Goal: Task Accomplishment & Management: Manage account settings

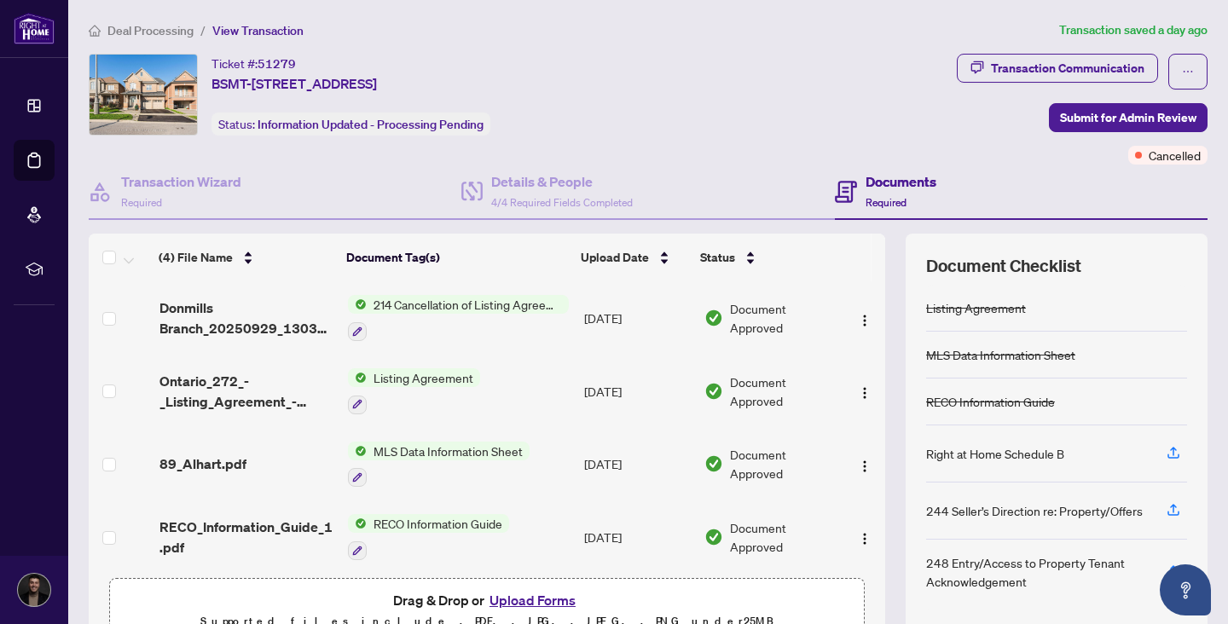
scroll to position [7, 0]
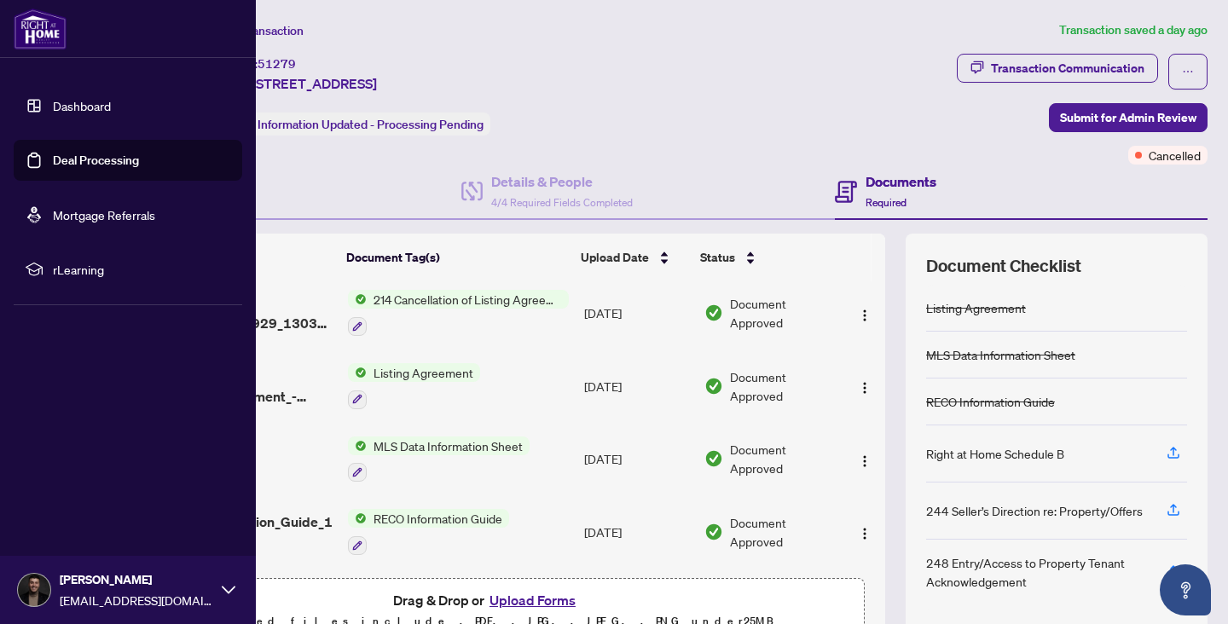
click at [89, 111] on link "Dashboard" at bounding box center [82, 105] width 58 height 15
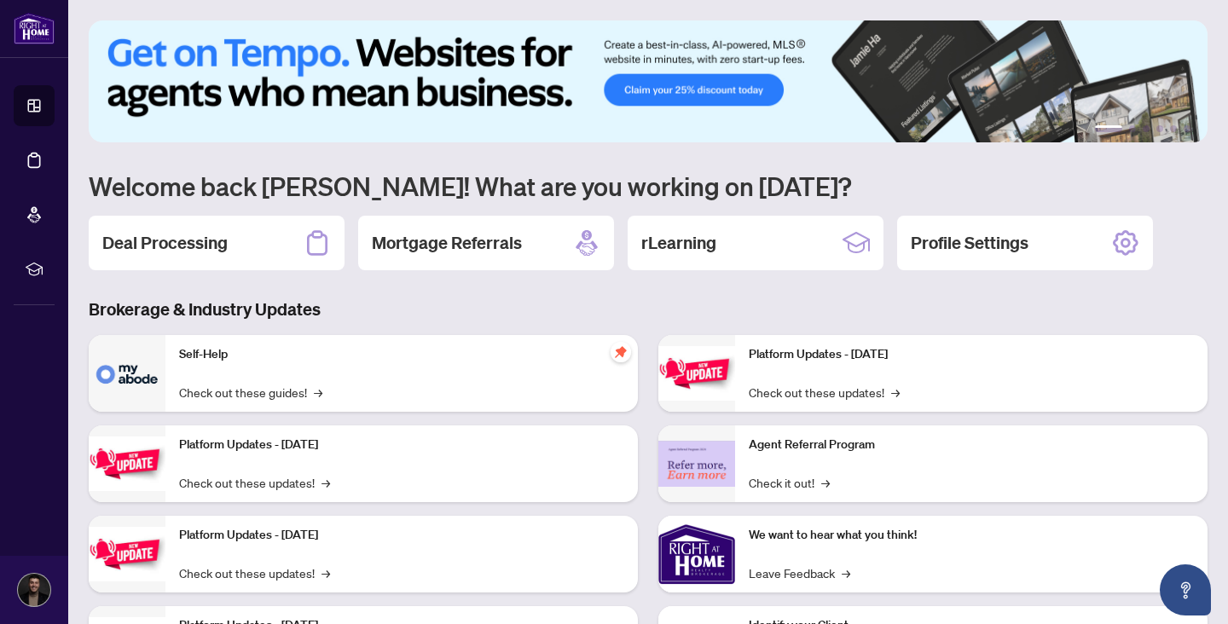
click at [191, 200] on h1 "Welcome back [PERSON_NAME]! What are you working on [DATE]?" at bounding box center [648, 186] width 1119 height 32
click at [175, 233] on h2 "Deal Processing" at bounding box center [164, 243] width 125 height 24
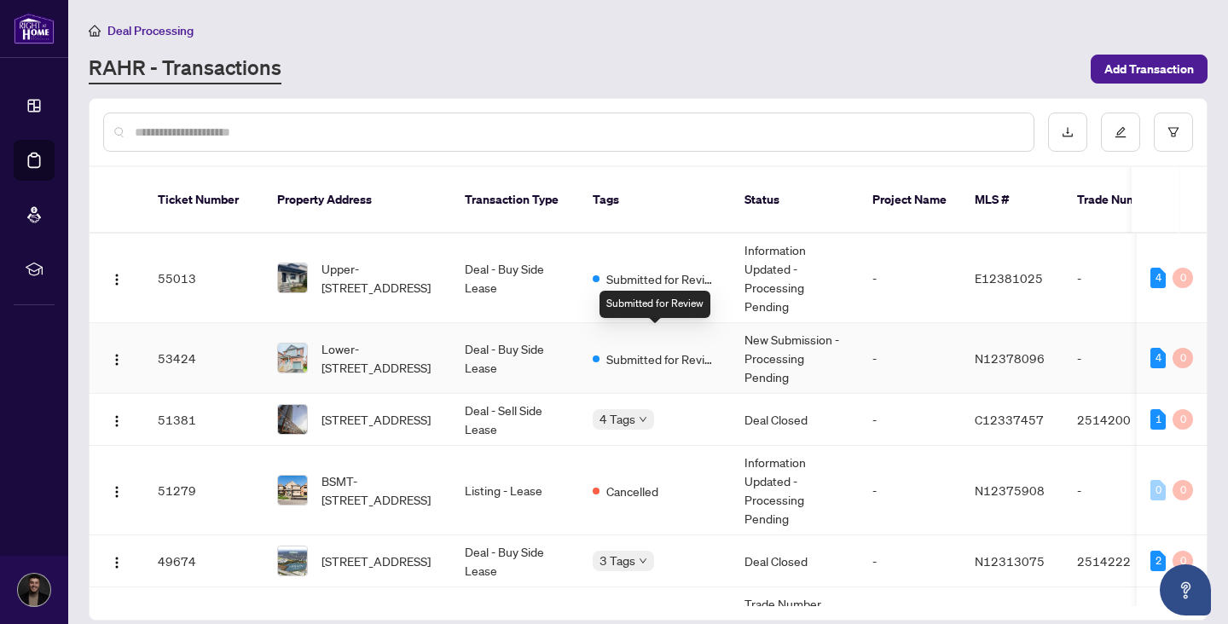
click at [687, 350] on span "Submitted for Review" at bounding box center [661, 359] width 111 height 19
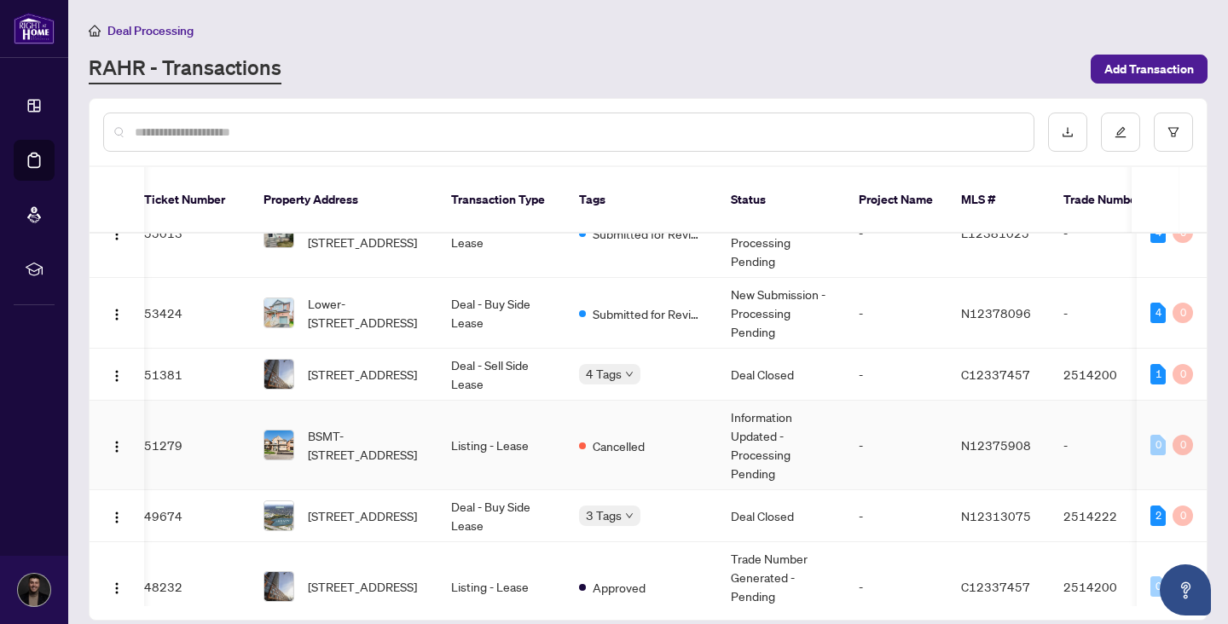
scroll to position [0, 14]
